Goal: Find specific page/section: Find specific page/section

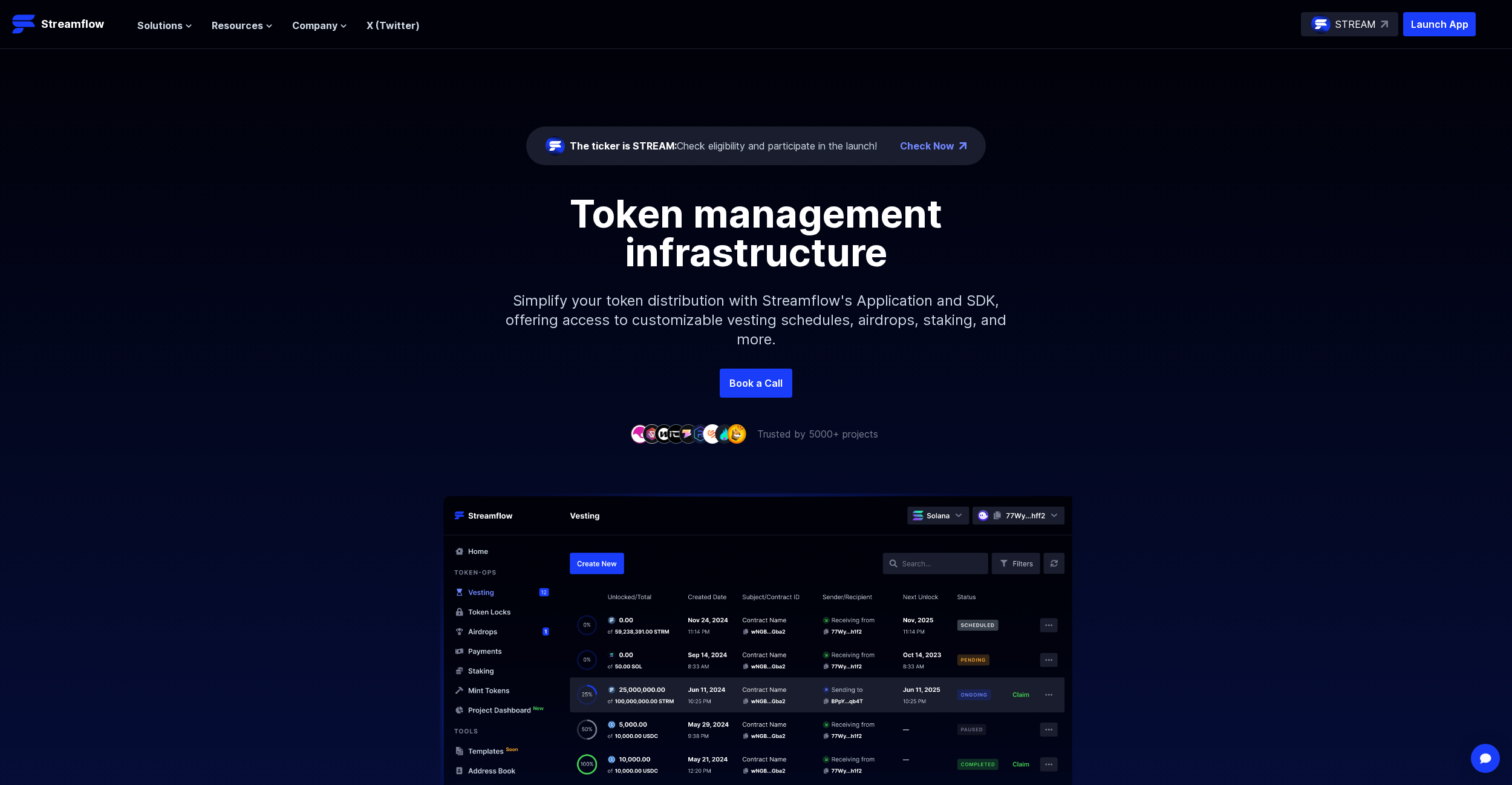
click at [395, 25] on link "X (Twitter)" at bounding box center [393, 25] width 53 height 12
click at [321, 31] on span "Company" at bounding box center [314, 25] width 45 height 14
click at [256, 26] on span "Resources" at bounding box center [238, 25] width 52 height 14
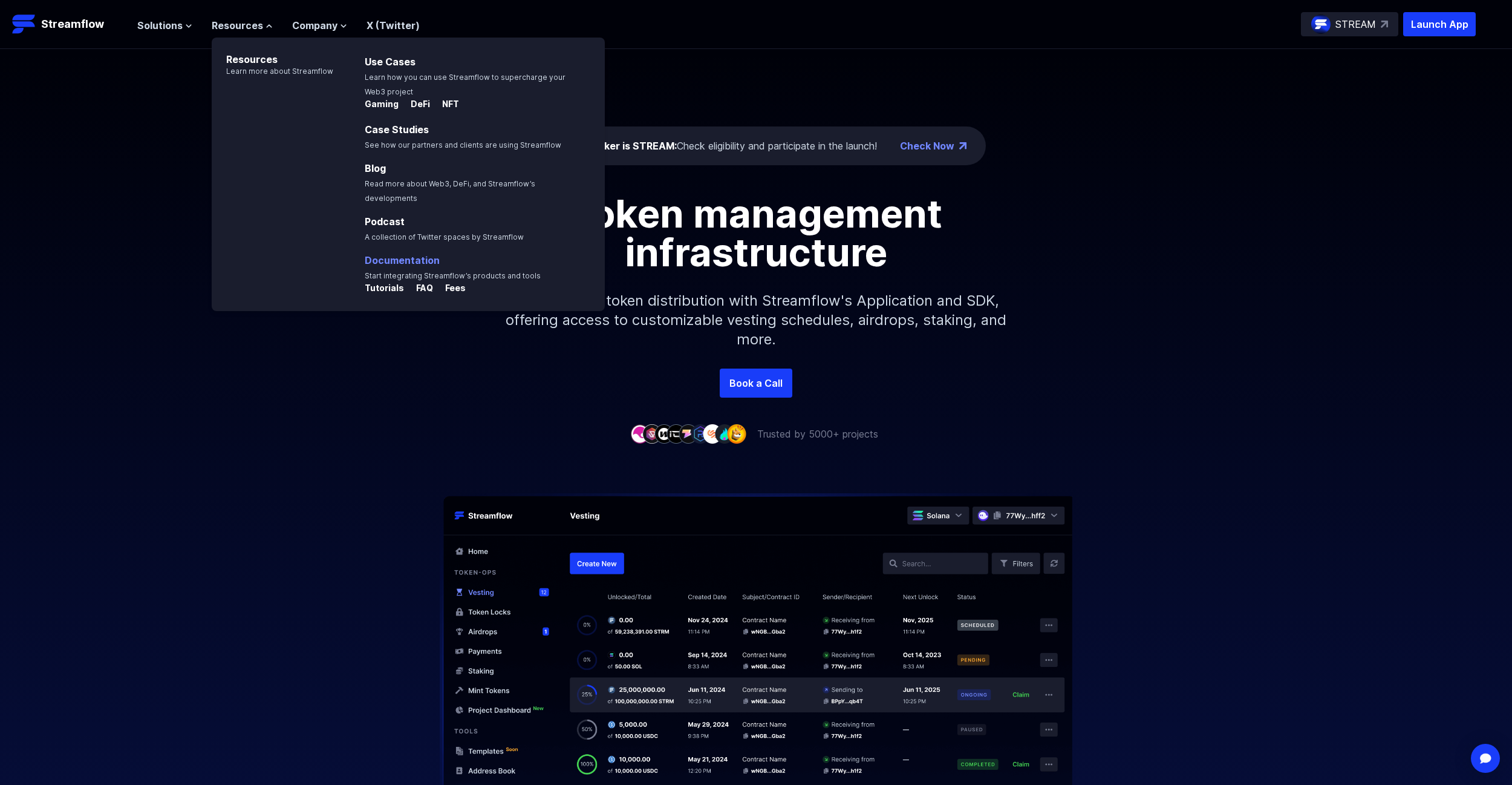
click at [400, 254] on link "Documentation" at bounding box center [402, 260] width 75 height 12
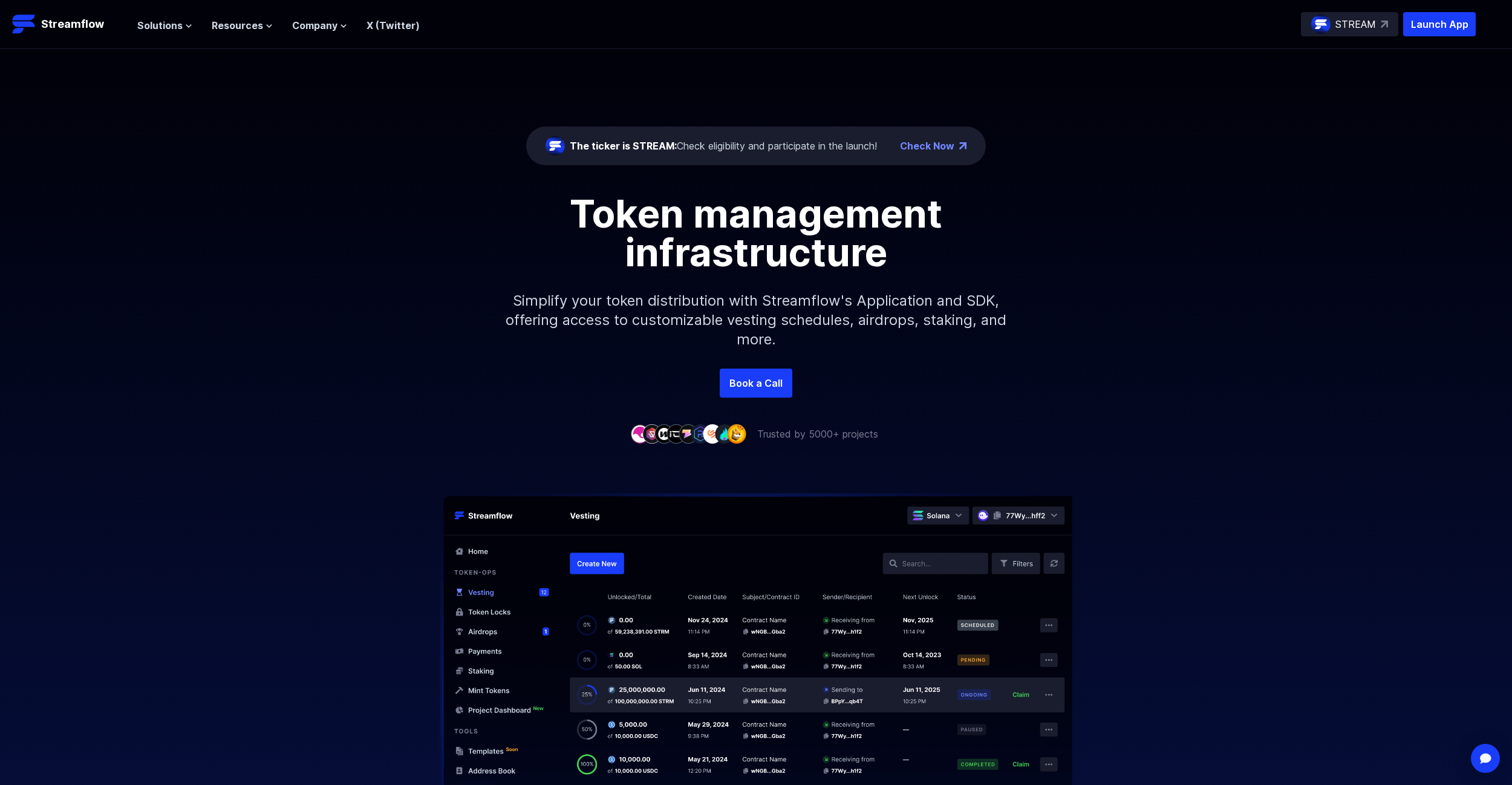
drag, startPoint x: 1444, startPoint y: 94, endPoint x: 1442, endPoint y: 86, distance: 8.2
click at [1444, 94] on div "The ticker is STREAM: Check eligibility and participate in the launch! Check No…" at bounding box center [756, 209] width 1512 height 319
click at [1436, 30] on p "Launch App" at bounding box center [1440, 24] width 73 height 25
